Goal: Transaction & Acquisition: Purchase product/service

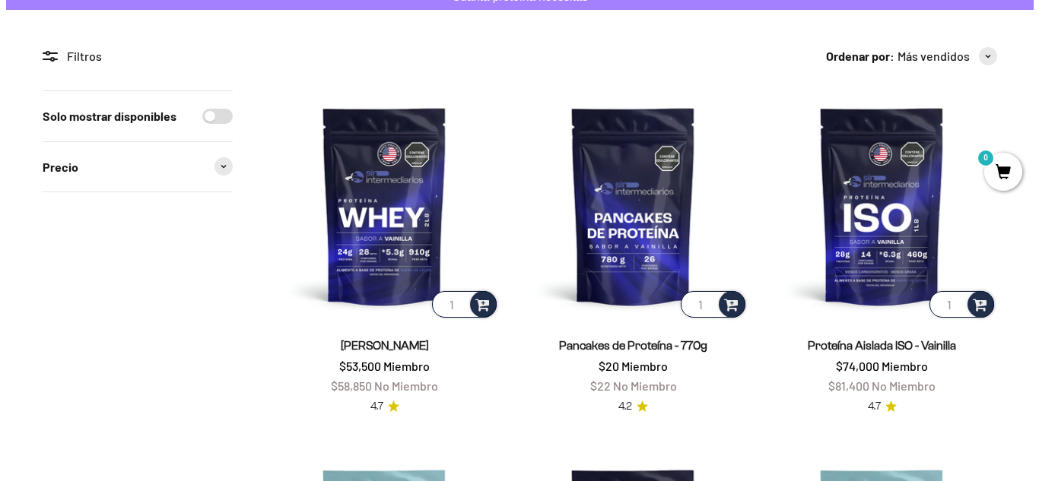
scroll to position [152, 0]
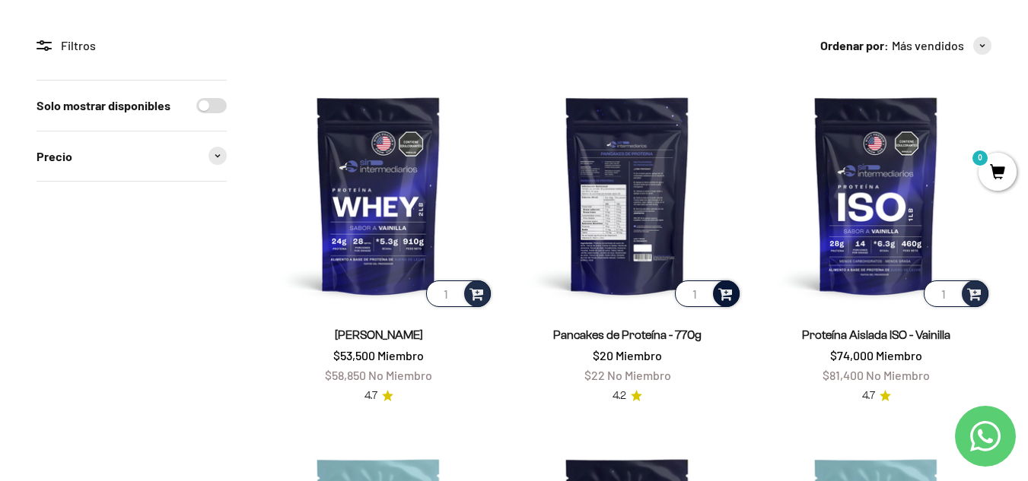
click at [725, 289] on span at bounding box center [725, 292] width 14 height 17
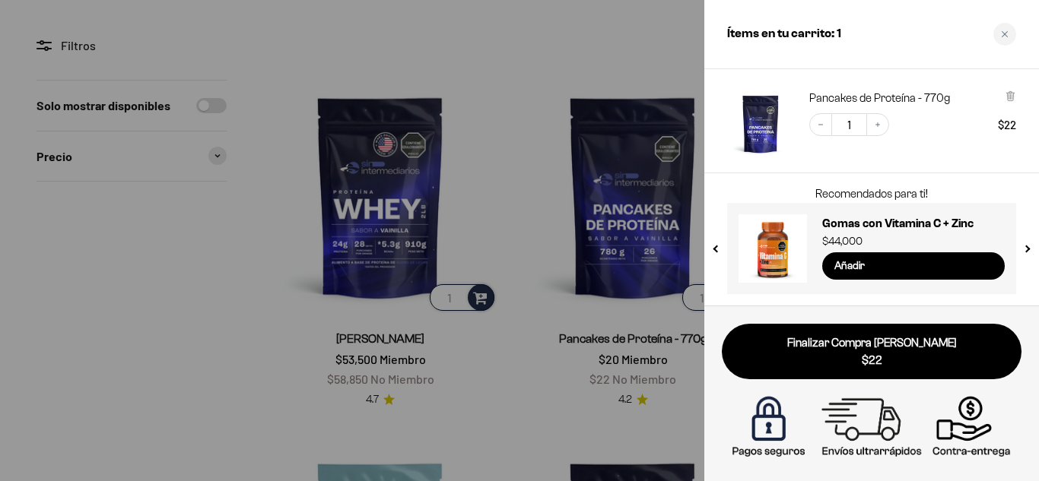
scroll to position [0, 0]
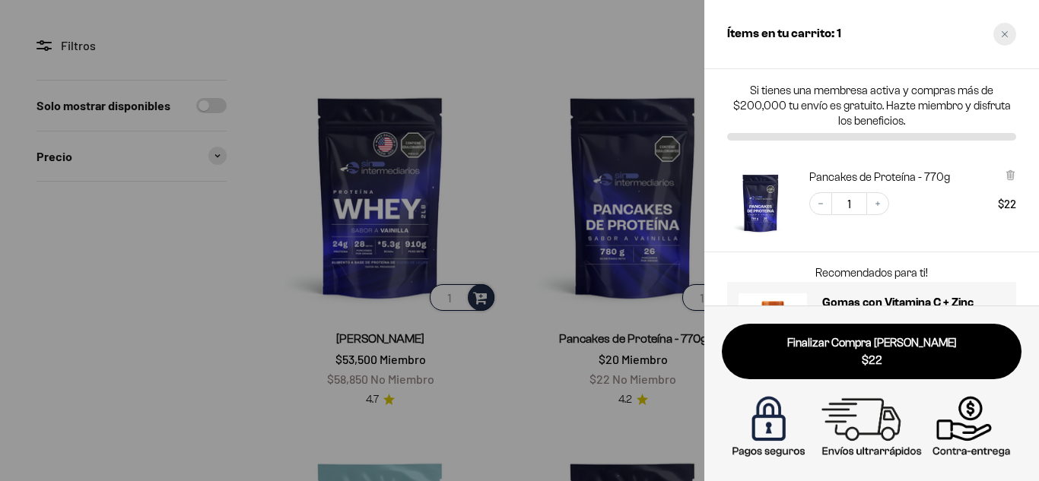
click at [1009, 30] on div "Close cart" at bounding box center [1004, 34] width 23 height 23
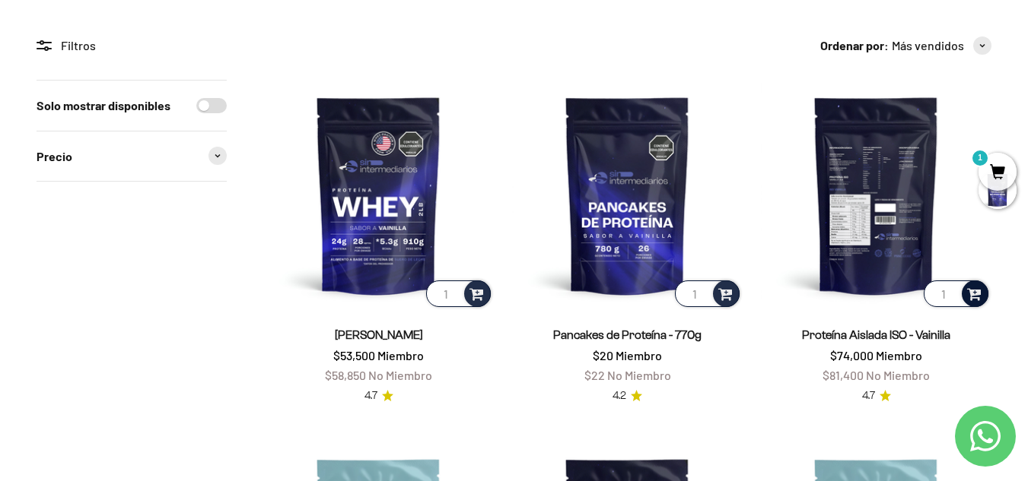
click at [974, 296] on span at bounding box center [974, 292] width 14 height 17
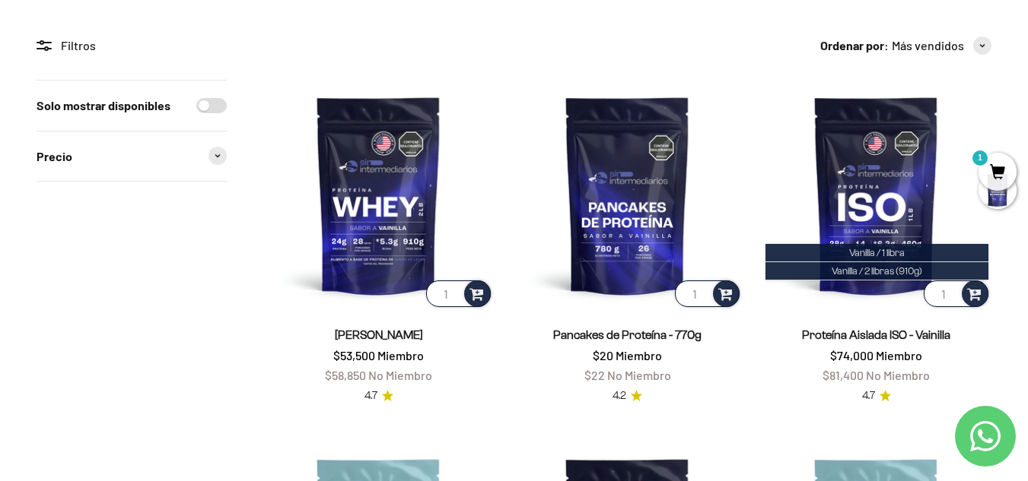
click at [1002, 162] on span "1" at bounding box center [997, 172] width 38 height 38
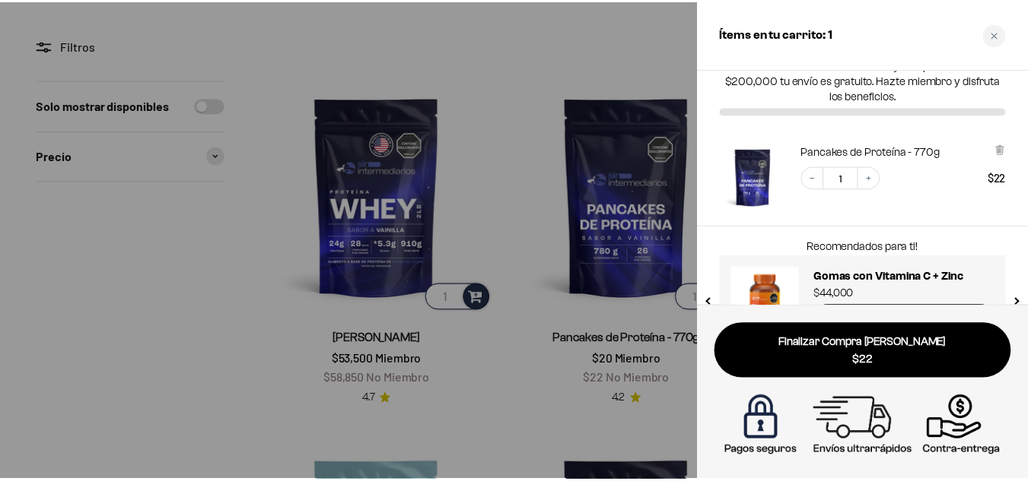
scroll to position [3, 0]
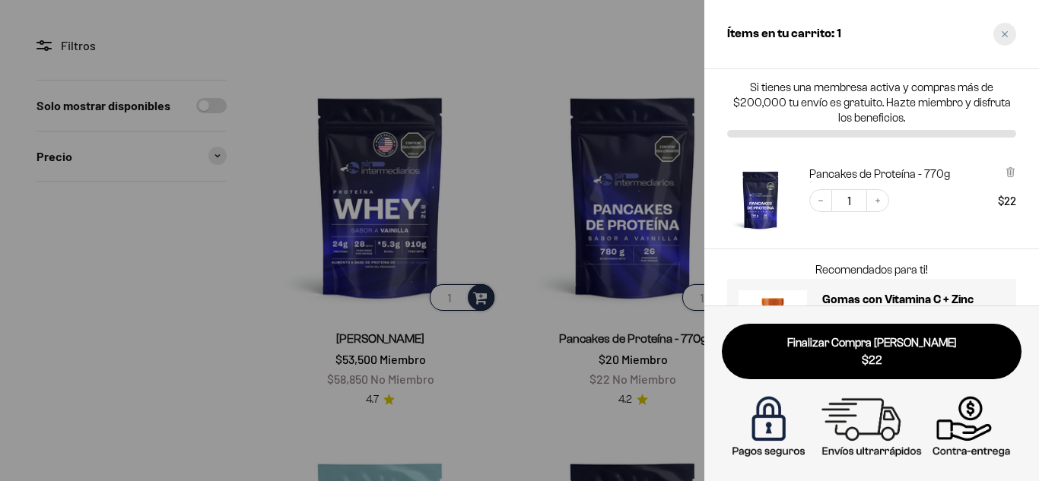
click at [1005, 33] on icon "Close cart" at bounding box center [1005, 34] width 8 height 8
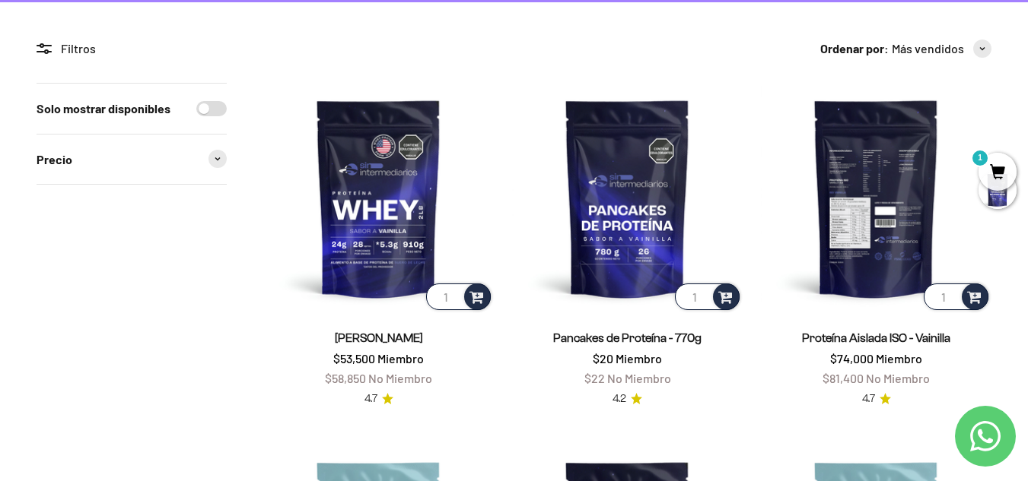
scroll to position [152, 0]
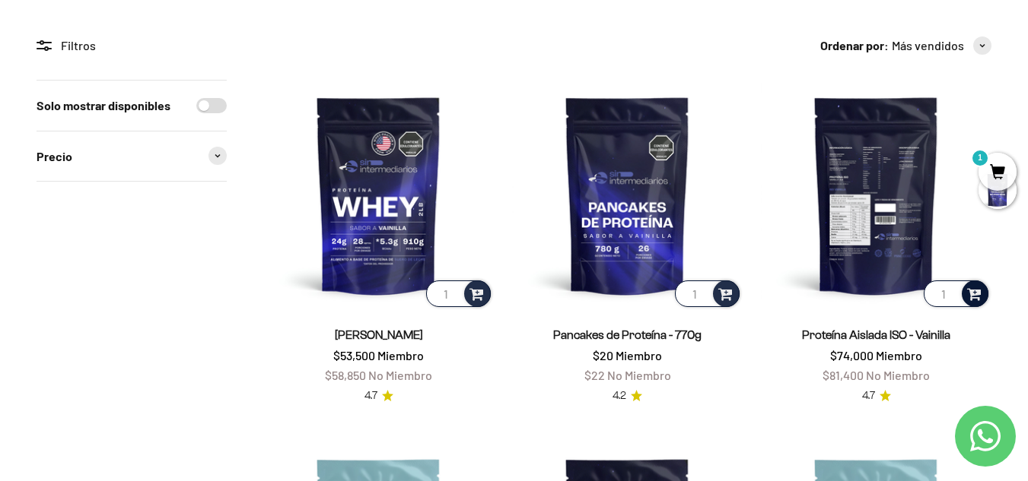
click at [973, 292] on span at bounding box center [974, 292] width 14 height 17
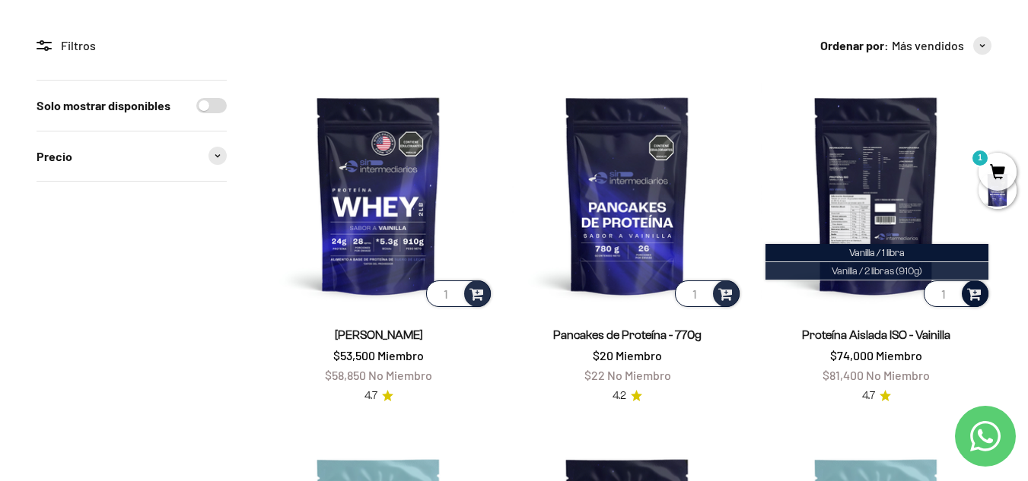
click at [935, 265] on li "Vanilla / 2 libras (910g)" at bounding box center [876, 271] width 223 height 18
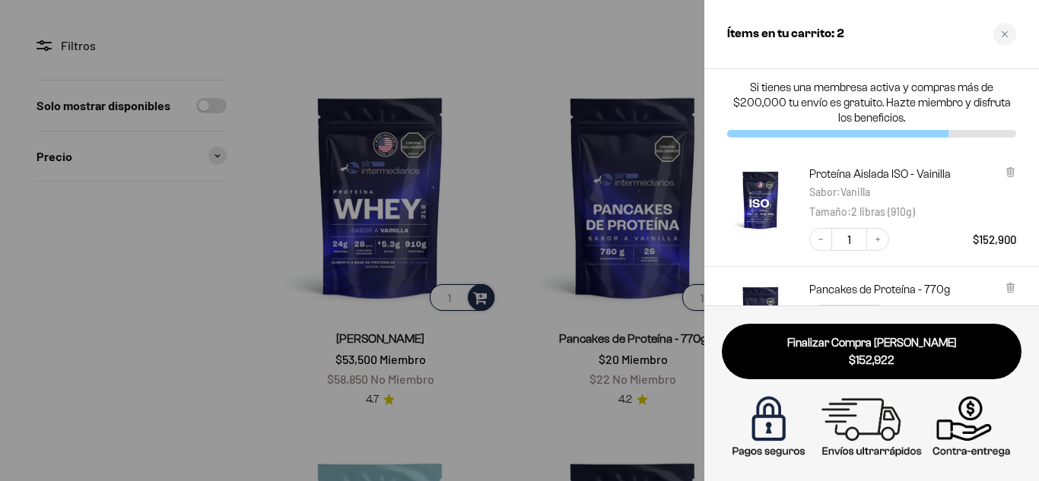
click at [1008, 35] on div "Close cart" at bounding box center [1004, 34] width 23 height 23
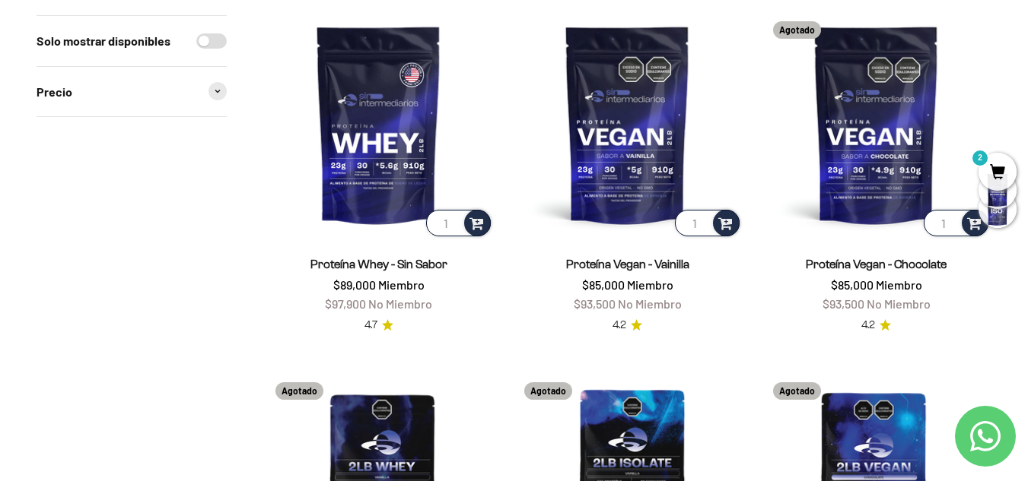
scroll to position [1293, 0]
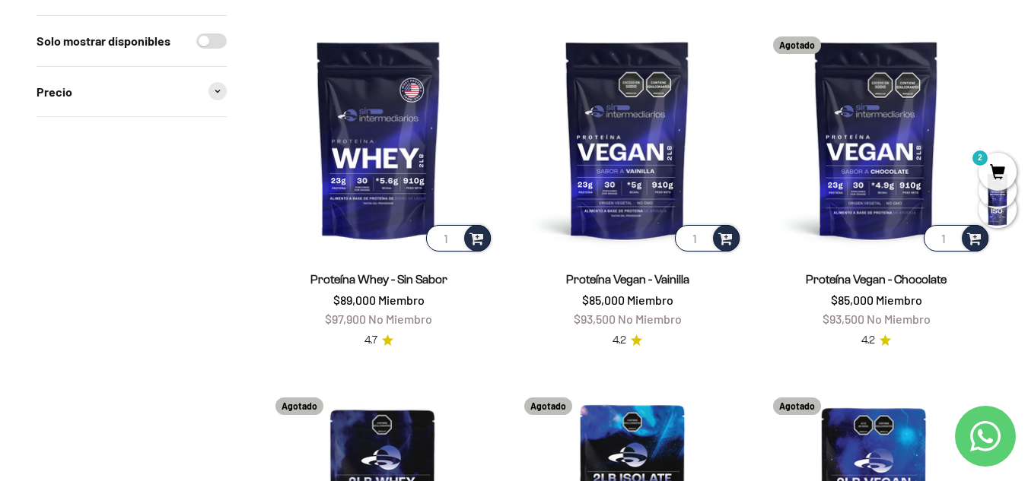
click at [215, 44] on input "Solo mostrar disponibles" at bounding box center [211, 40] width 30 height 15
checkbox input "true"
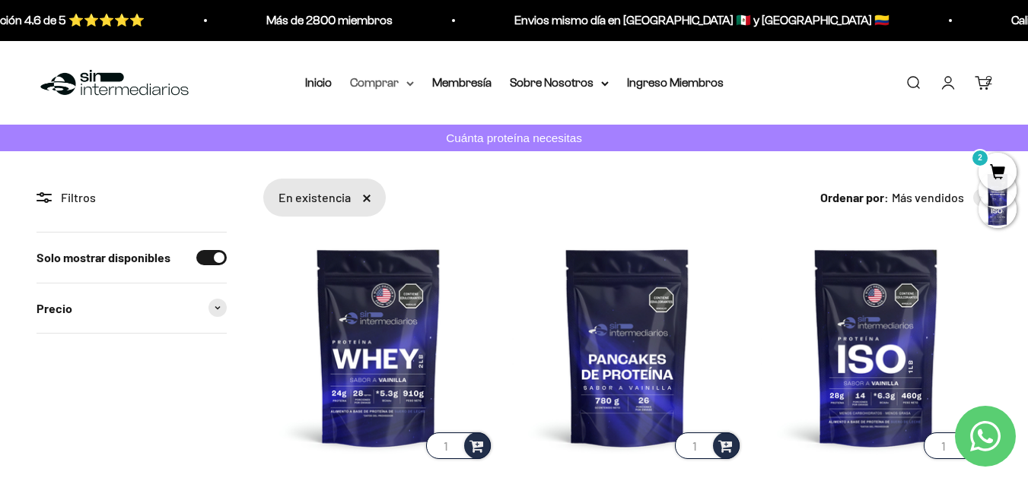
click at [402, 85] on summary "Comprar" at bounding box center [382, 83] width 64 height 20
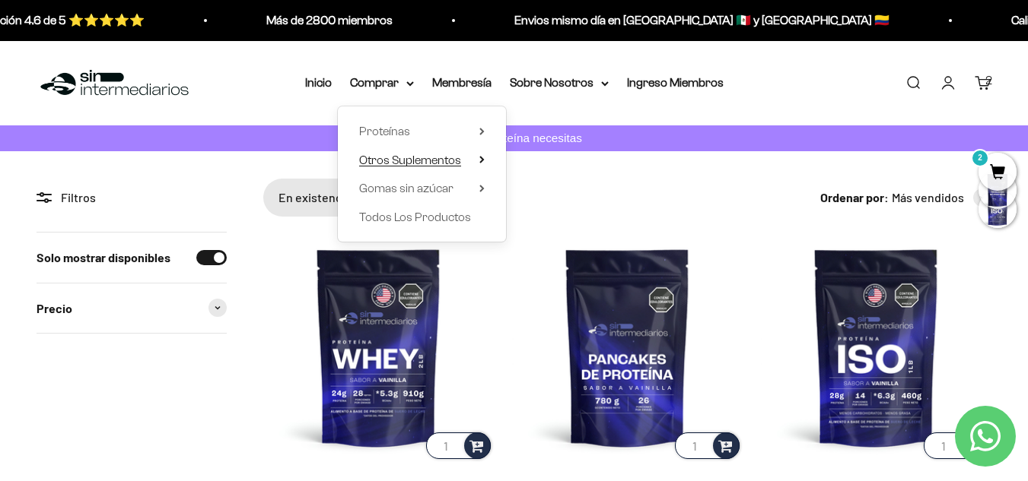
click at [401, 159] on span "Otros Suplementos" at bounding box center [410, 159] width 102 height 13
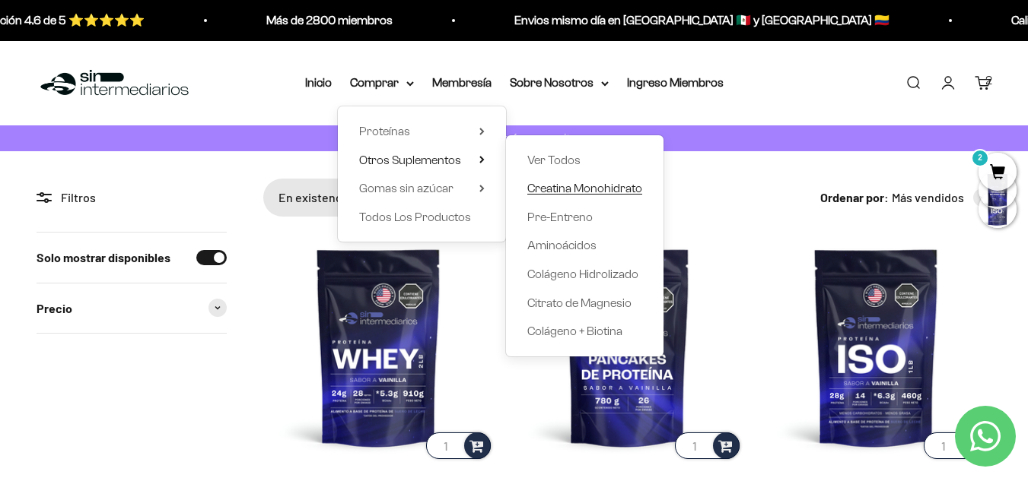
click at [604, 189] on span "Creatina Monohidrato" at bounding box center [584, 188] width 115 height 13
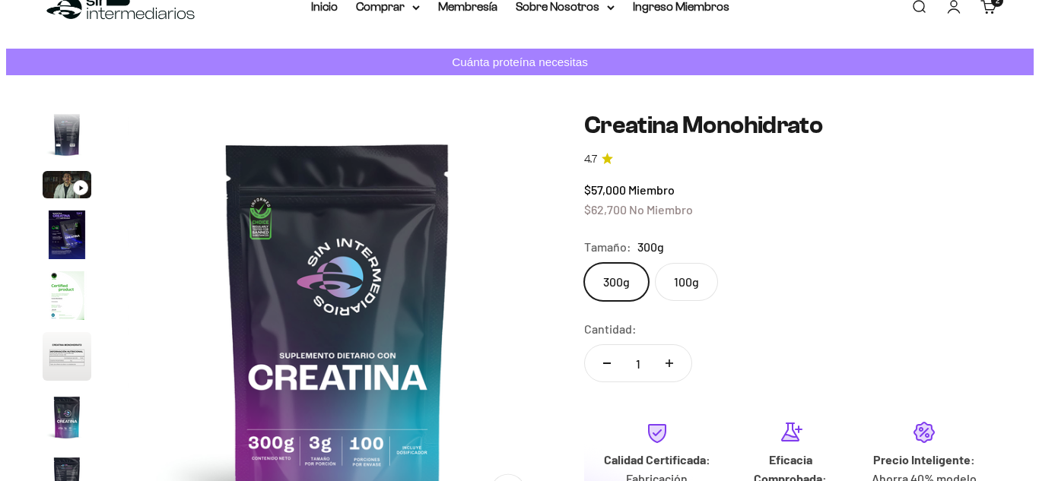
scroll to position [228, 0]
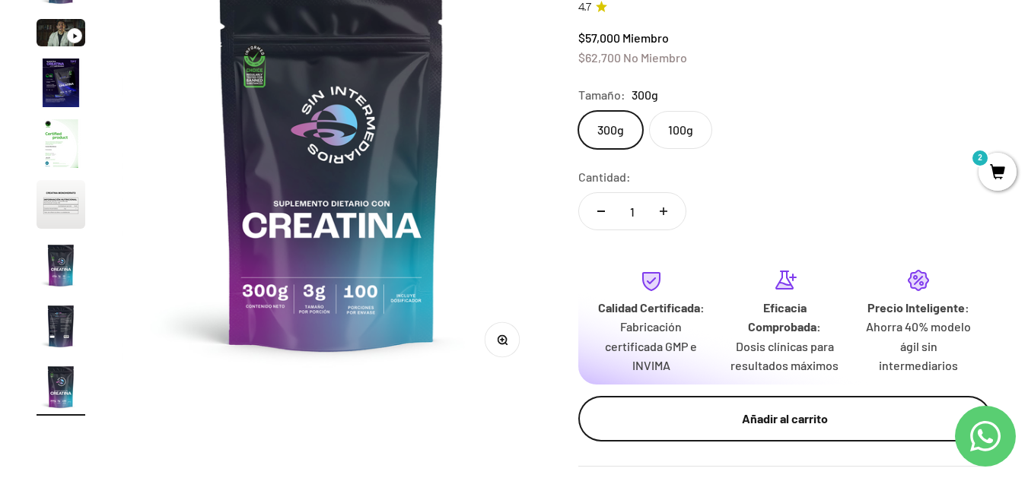
click at [760, 421] on div "Añadir al carrito" at bounding box center [784, 419] width 352 height 20
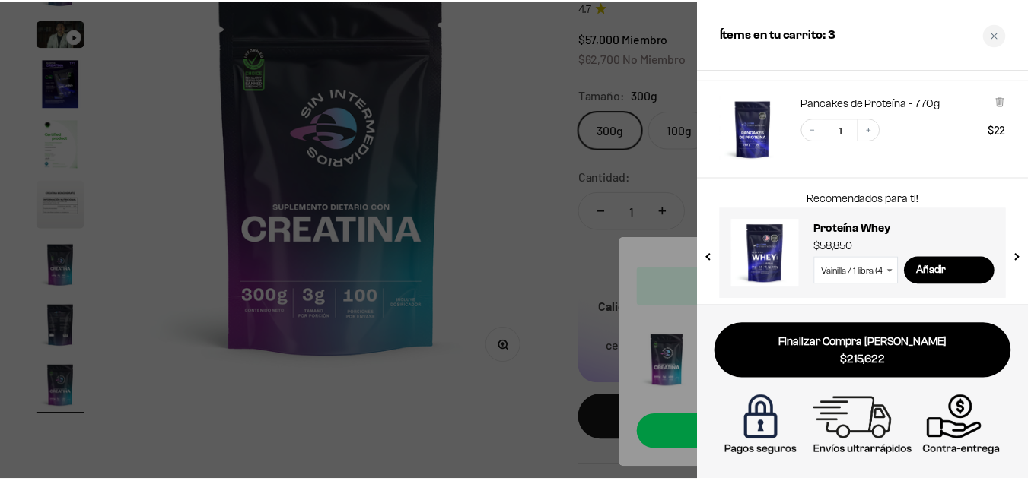
scroll to position [270, 0]
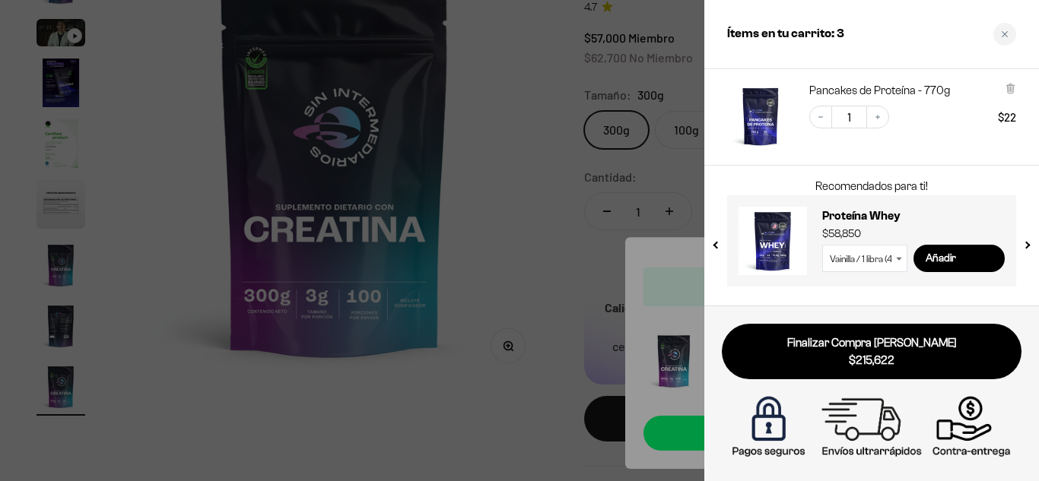
click at [520, 220] on div at bounding box center [519, 240] width 1039 height 481
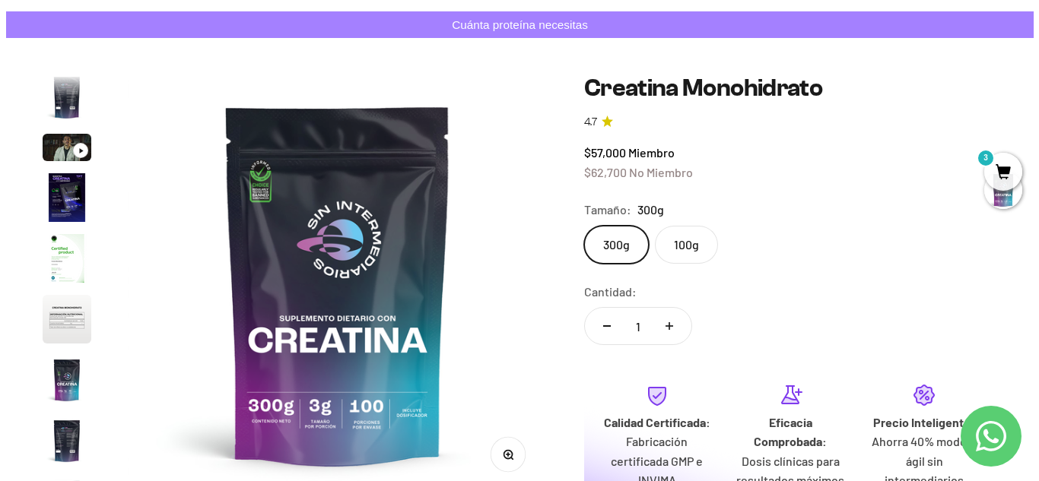
scroll to position [76, 0]
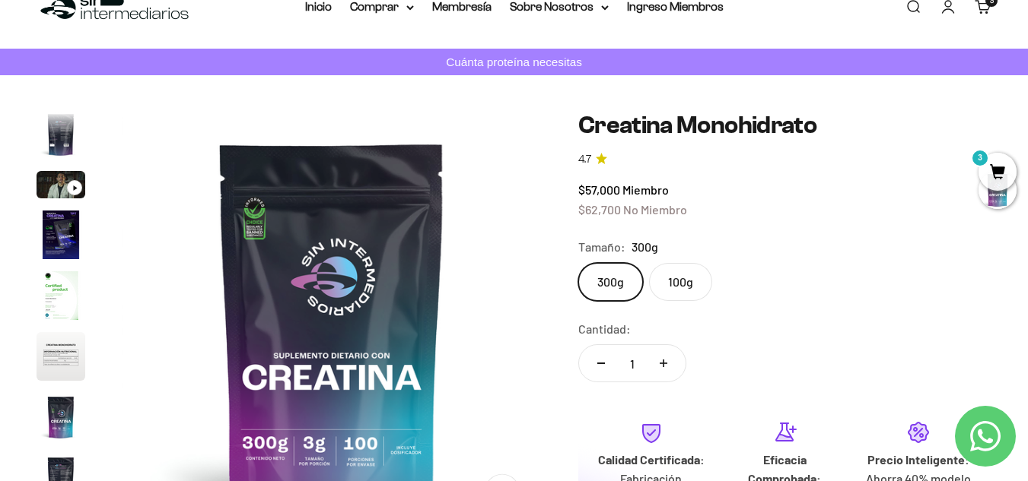
click at [999, 163] on span "3" at bounding box center [997, 172] width 38 height 38
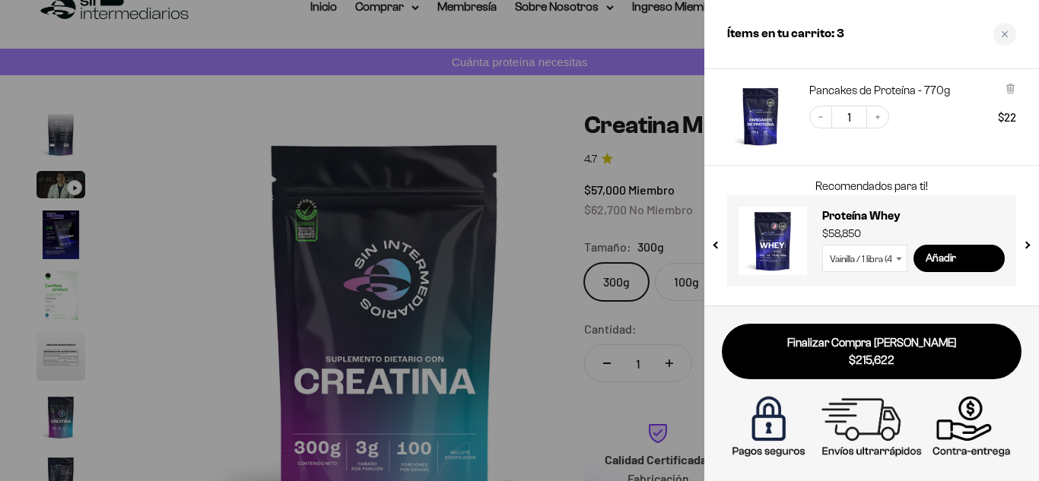
scroll to position [0, 3481]
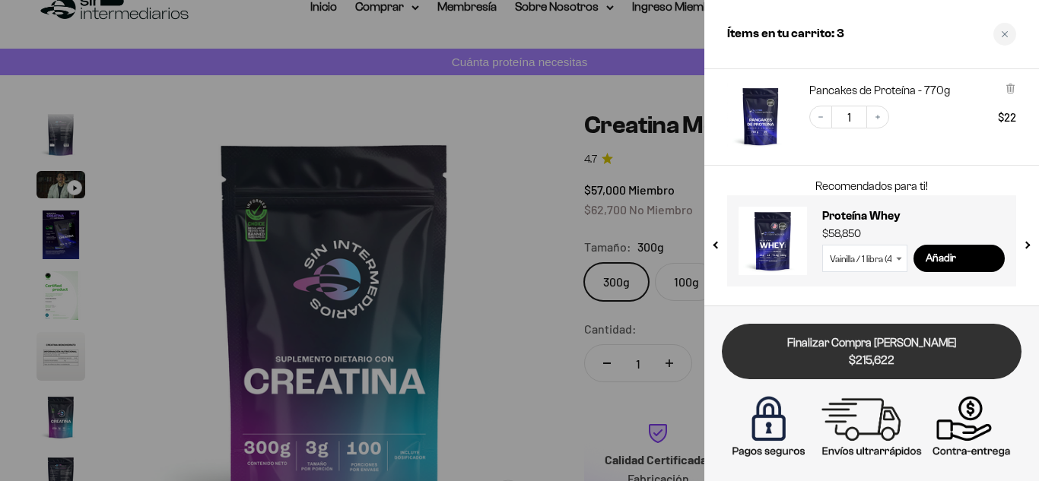
click at [872, 339] on link "Finalizar Compra Segura $215,622" at bounding box center [872, 352] width 300 height 56
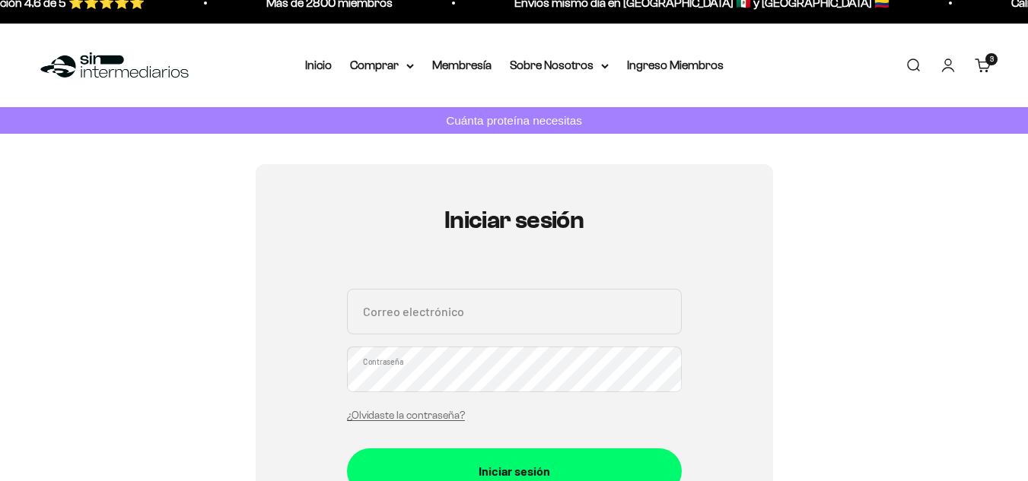
scroll to position [152, 0]
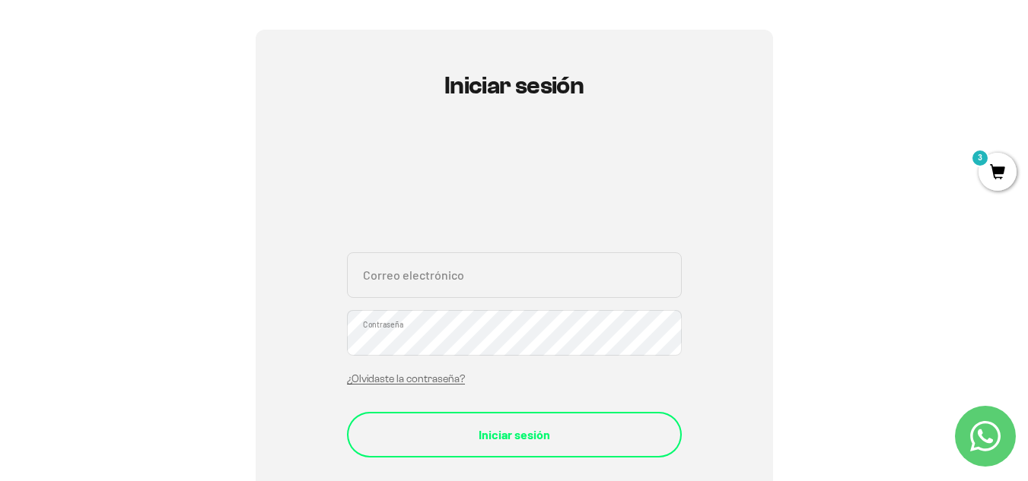
type input "[EMAIL_ADDRESS][DOMAIN_NAME]"
click at [418, 427] on div "Iniciar sesión" at bounding box center [514, 435] width 274 height 20
